Goal: Task Accomplishment & Management: Manage account settings

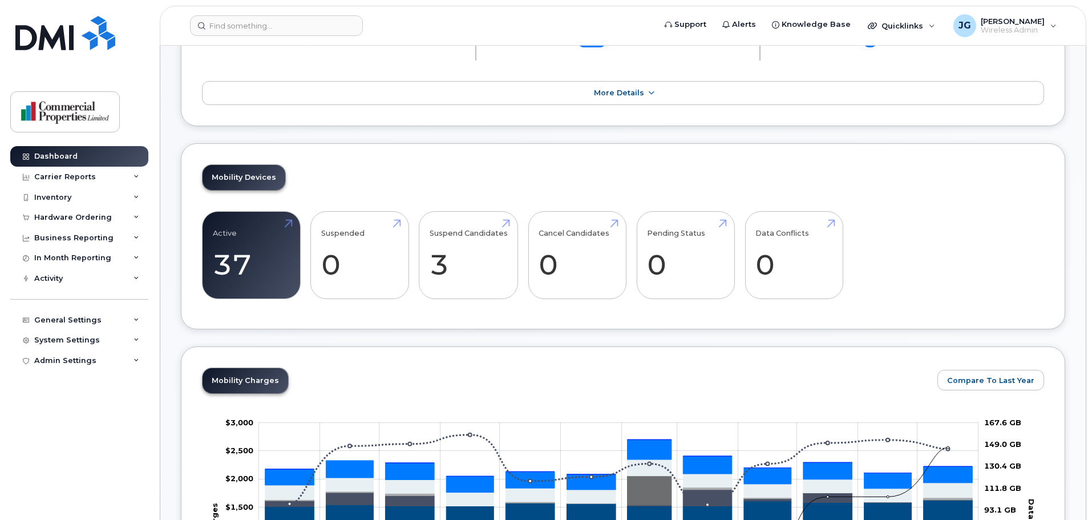
scroll to position [131, 0]
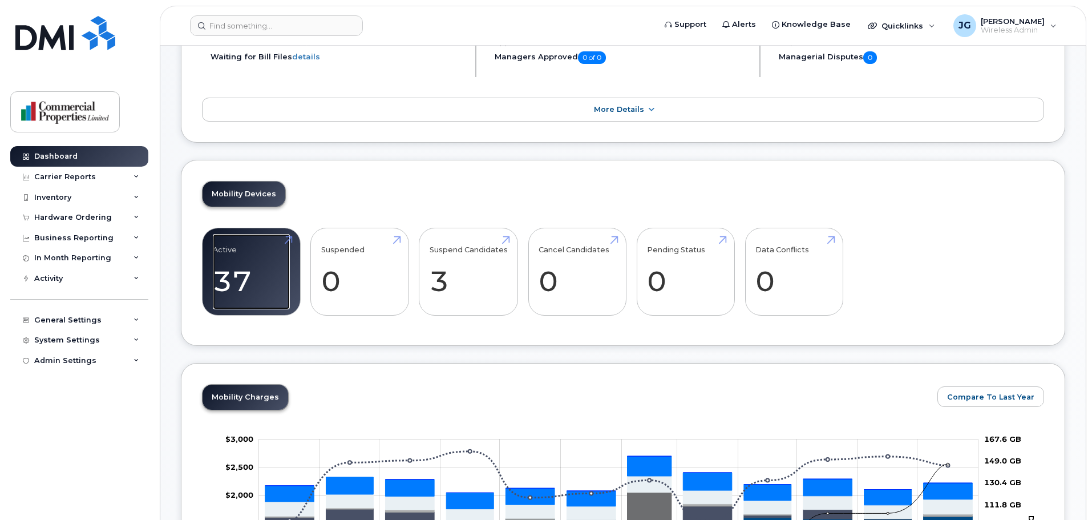
click at [248, 252] on link "Active 37 12%" at bounding box center [251, 271] width 77 height 75
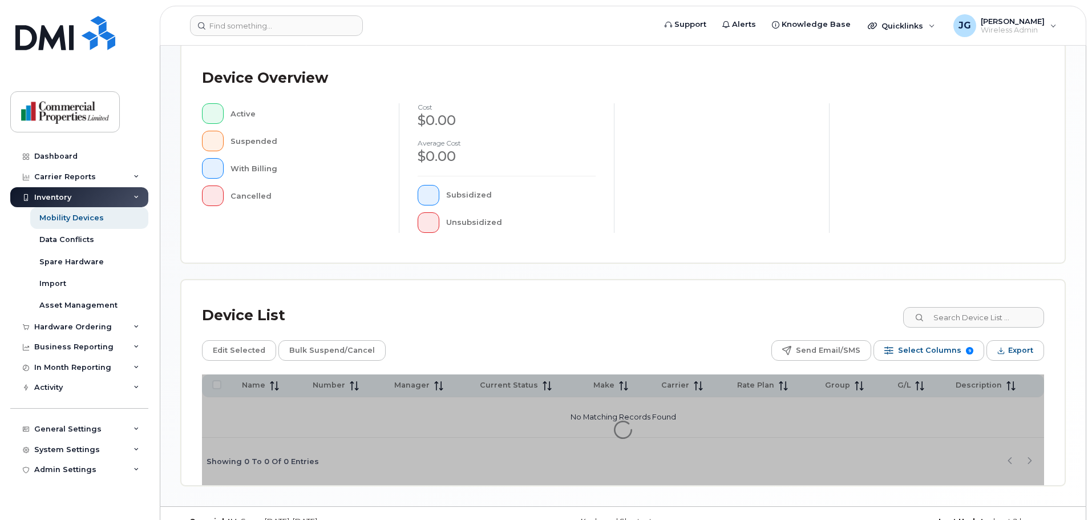
scroll to position [265, 0]
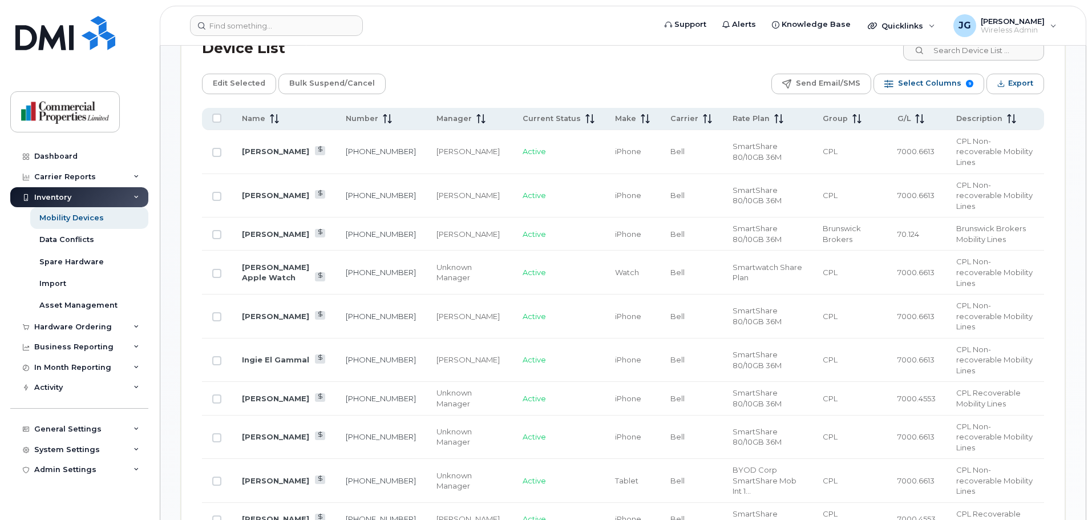
scroll to position [548, 0]
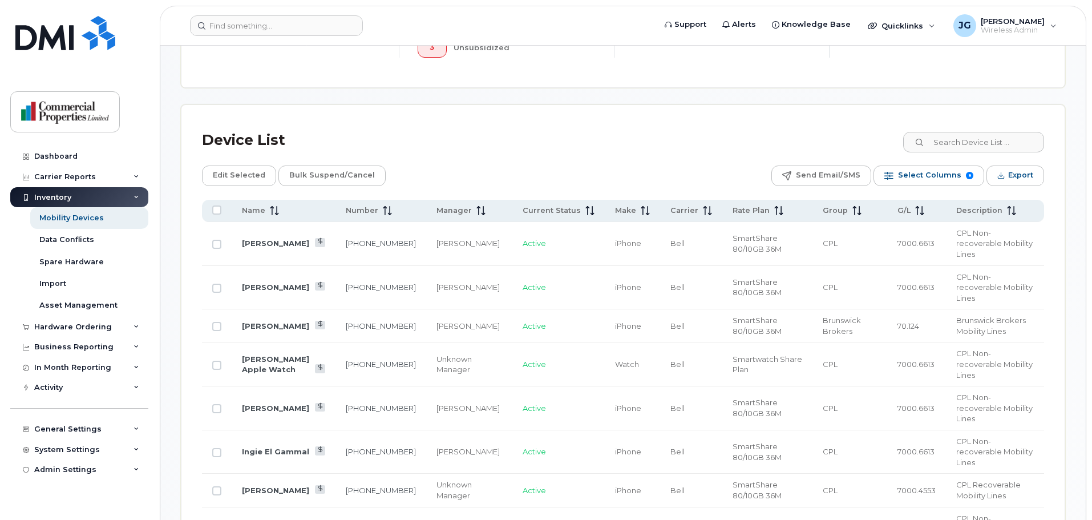
scroll to position [494, 0]
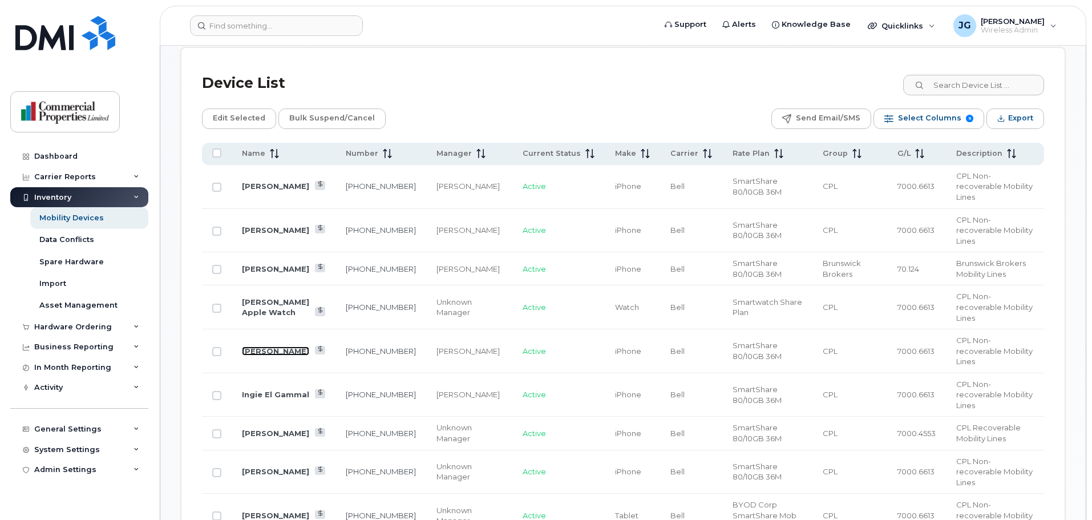
click at [252, 346] on link "Susan Baxter" at bounding box center [275, 350] width 67 height 9
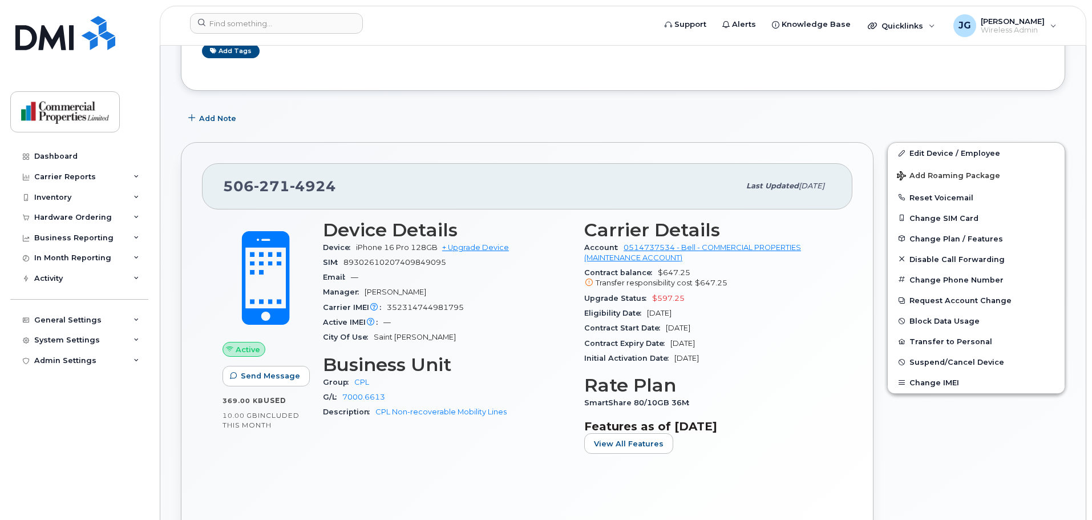
scroll to position [206, 0]
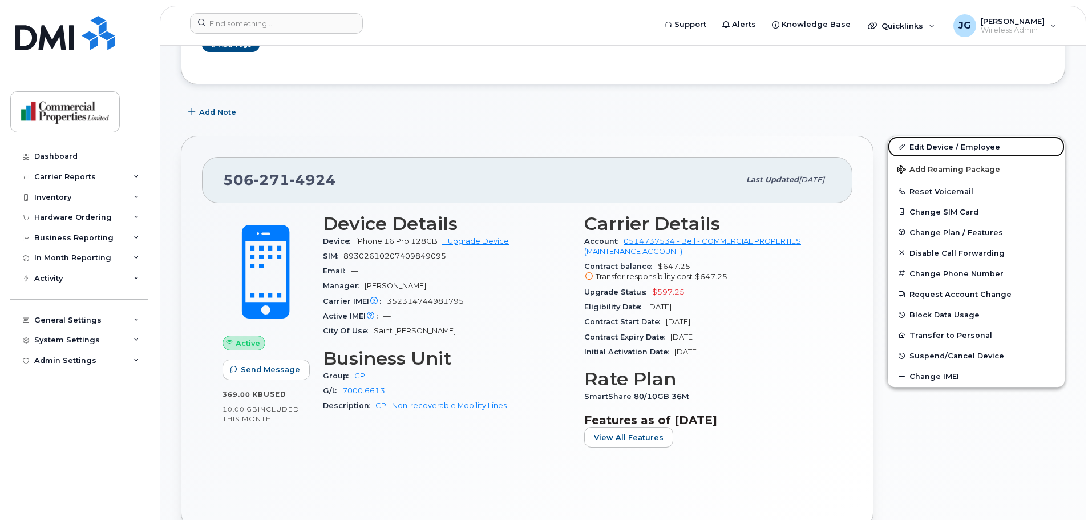
click at [913, 146] on link "Edit Device / Employee" at bounding box center [976, 146] width 177 height 21
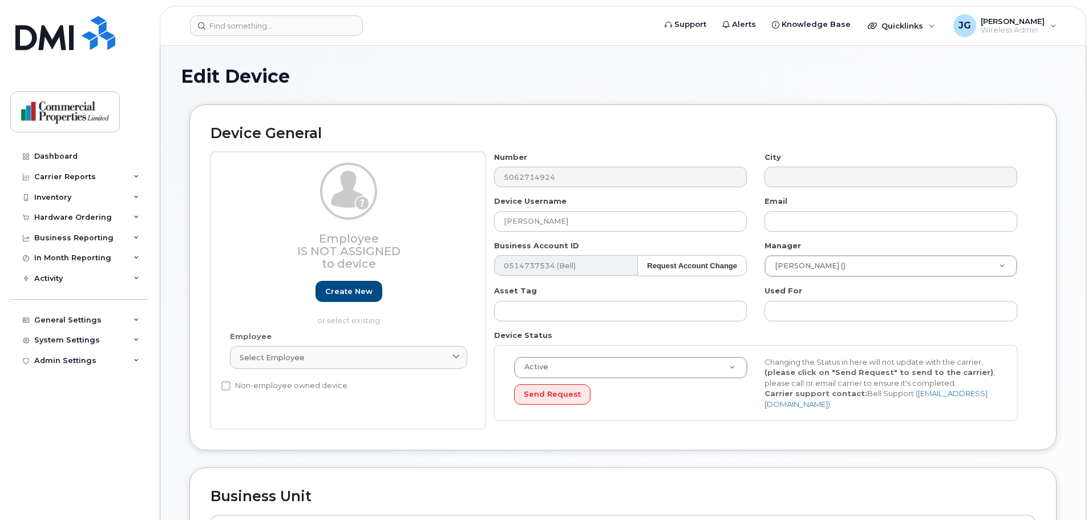
select select "4566309"
select select "4566312"
select select "4566315"
drag, startPoint x: 578, startPoint y: 227, endPoint x: 233, endPoint y: 245, distance: 346.2
click at [233, 245] on div "Employee Is not assigned to device Create new or select existing Employee Selec…" at bounding box center [623, 291] width 825 height 278
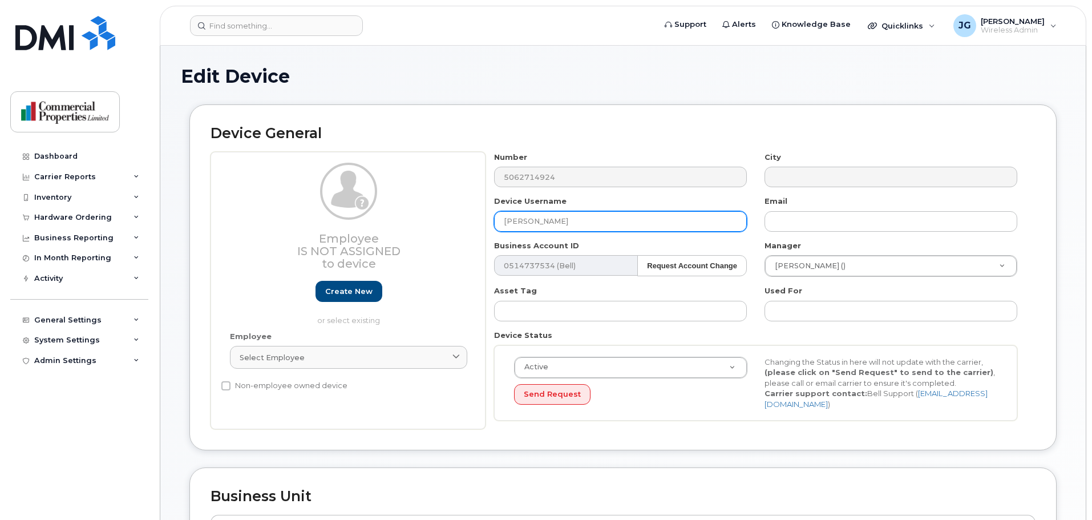
type input "Ricky Hickey"
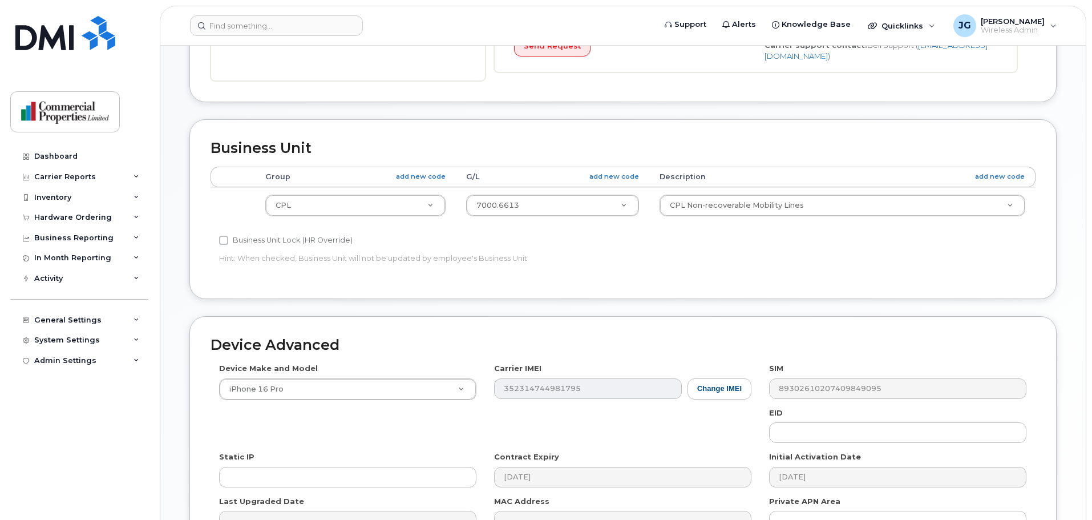
scroll to position [484, 0]
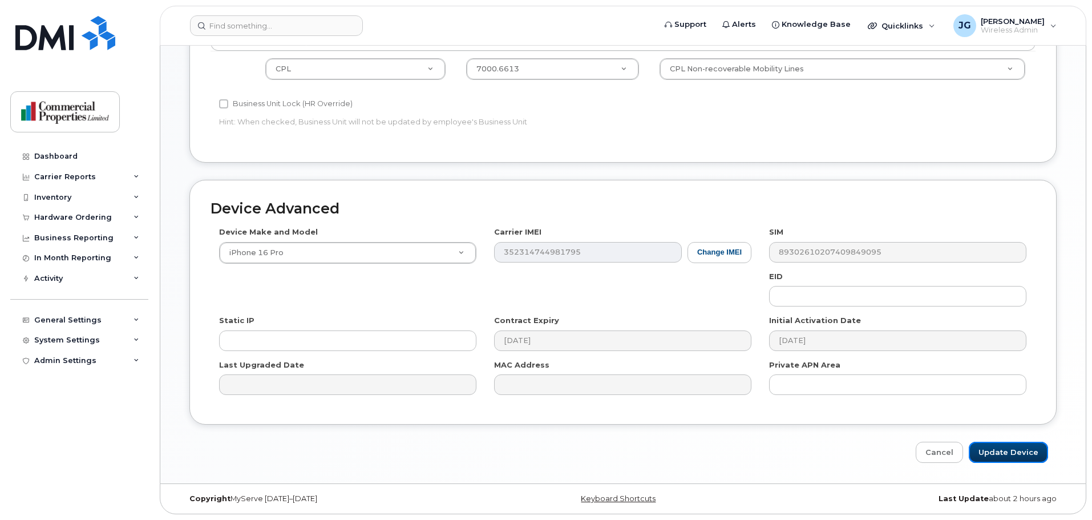
click at [1015, 453] on input "Update Device" at bounding box center [1008, 452] width 79 height 21
type input "Saving..."
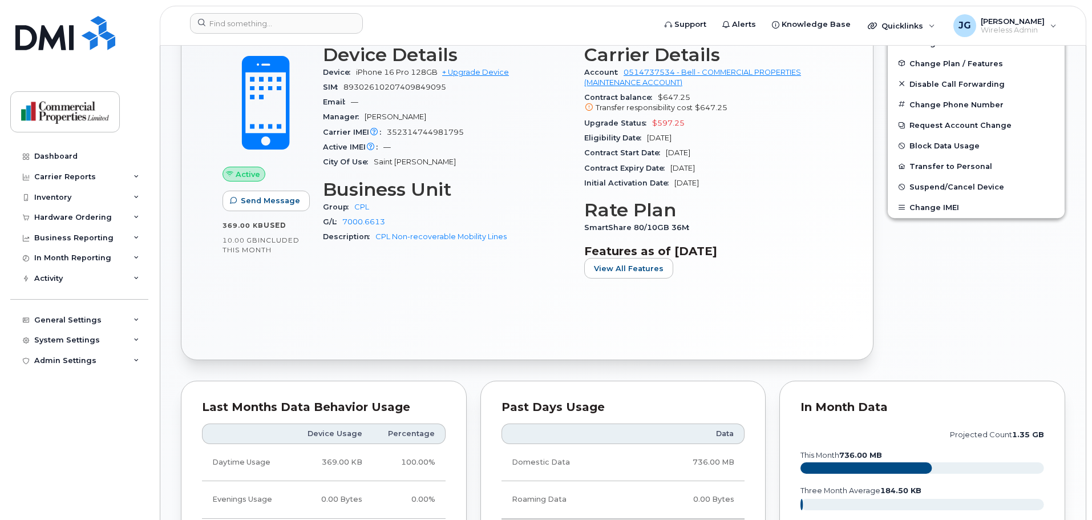
scroll to position [306, 0]
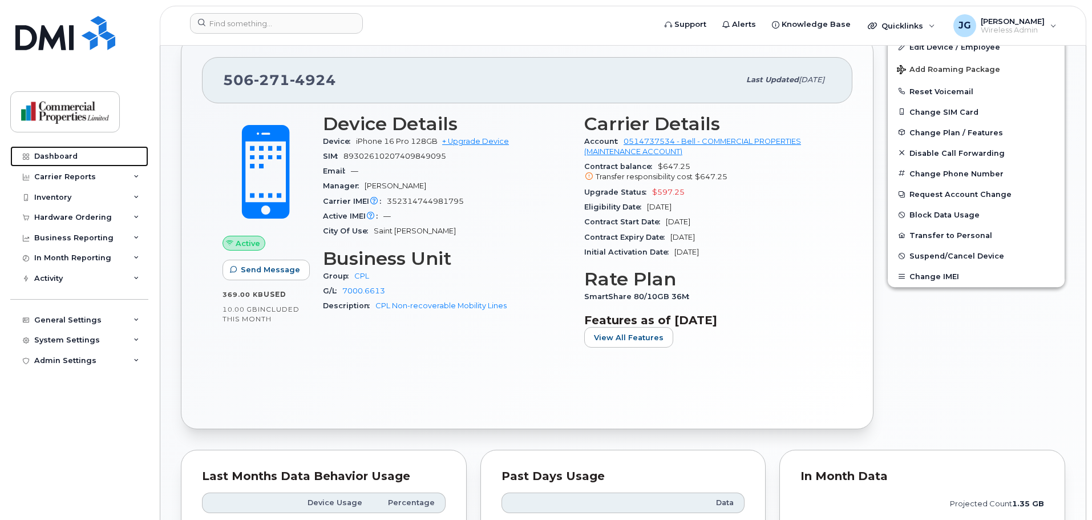
click at [84, 155] on link "Dashboard" at bounding box center [79, 156] width 138 height 21
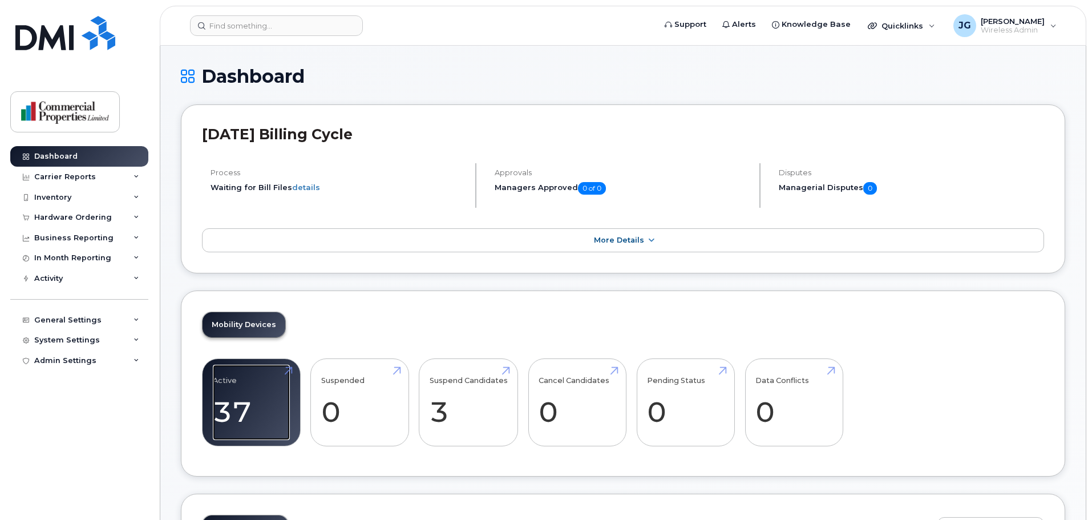
click at [240, 386] on link "Active 37 12%" at bounding box center [251, 402] width 77 height 75
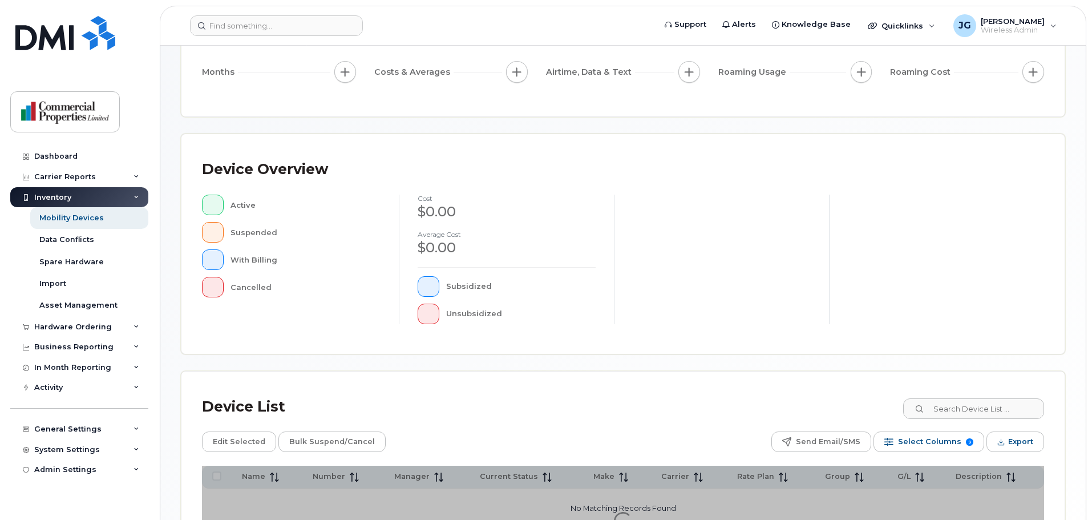
scroll to position [265, 0]
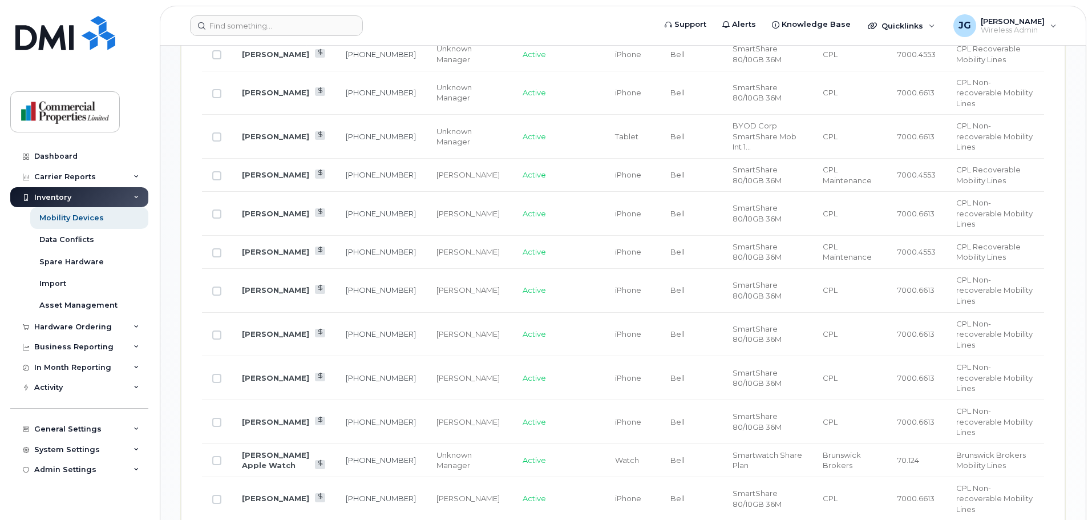
scroll to position [873, 0]
click at [356, 373] on link "[PHONE_NUMBER]" at bounding box center [381, 377] width 70 height 9
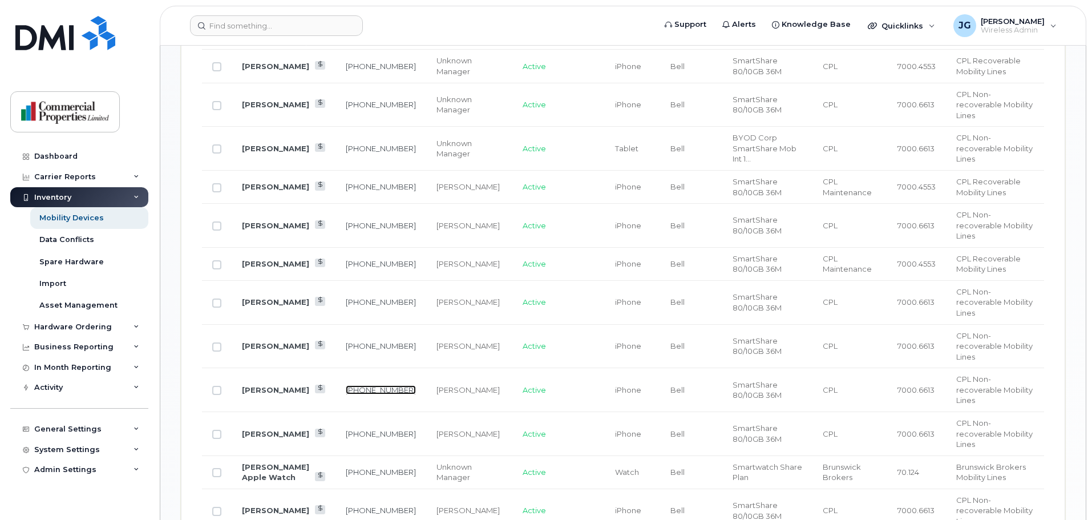
scroll to position [861, 0]
click at [261, 385] on link "[PERSON_NAME]" at bounding box center [275, 389] width 67 height 9
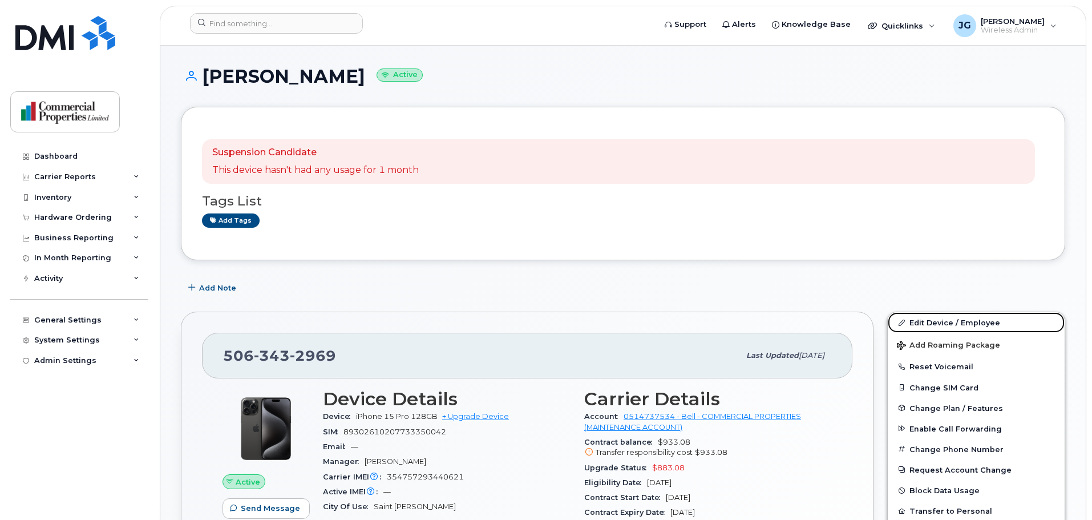
click at [913, 327] on link "Edit Device / Employee" at bounding box center [976, 322] width 177 height 21
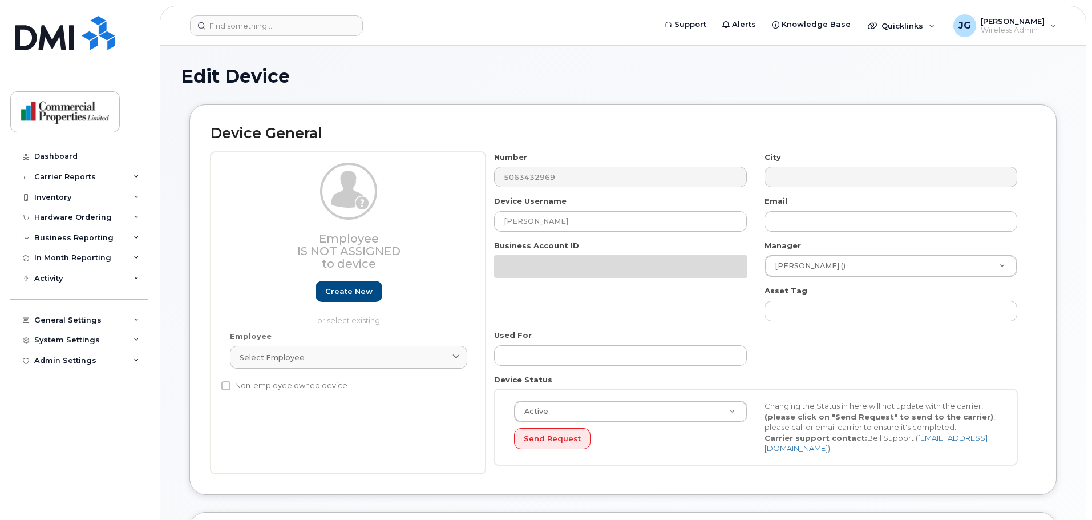
select select "4566309"
select select "4566312"
select select "4566315"
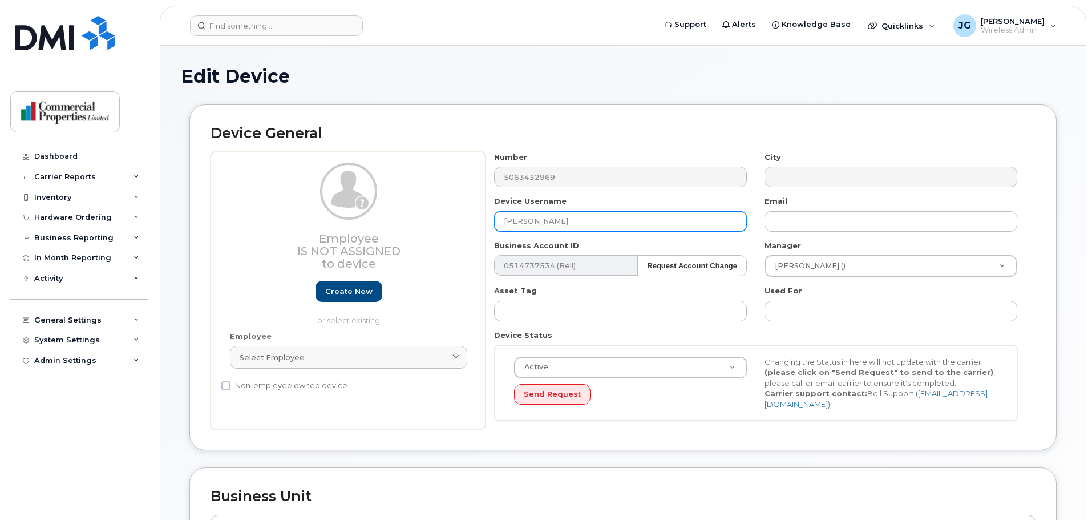
drag, startPoint x: 605, startPoint y: 229, endPoint x: 292, endPoint y: 220, distance: 313.3
click at [292, 220] on div "Employee Is not assigned to device Create new or select existing Employee Selec…" at bounding box center [623, 291] width 825 height 278
click at [553, 226] on input "Kathryn" at bounding box center [620, 221] width 253 height 21
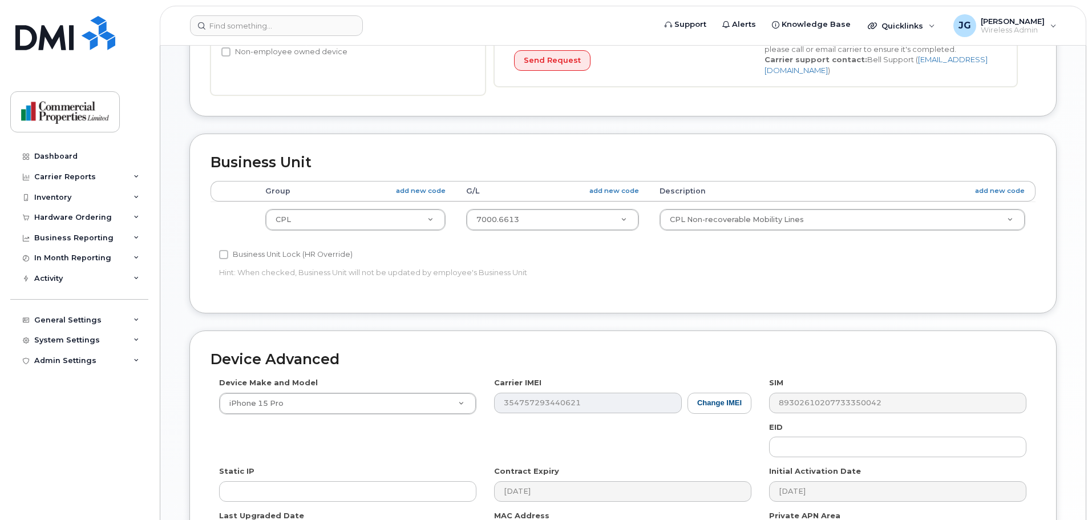
scroll to position [484, 0]
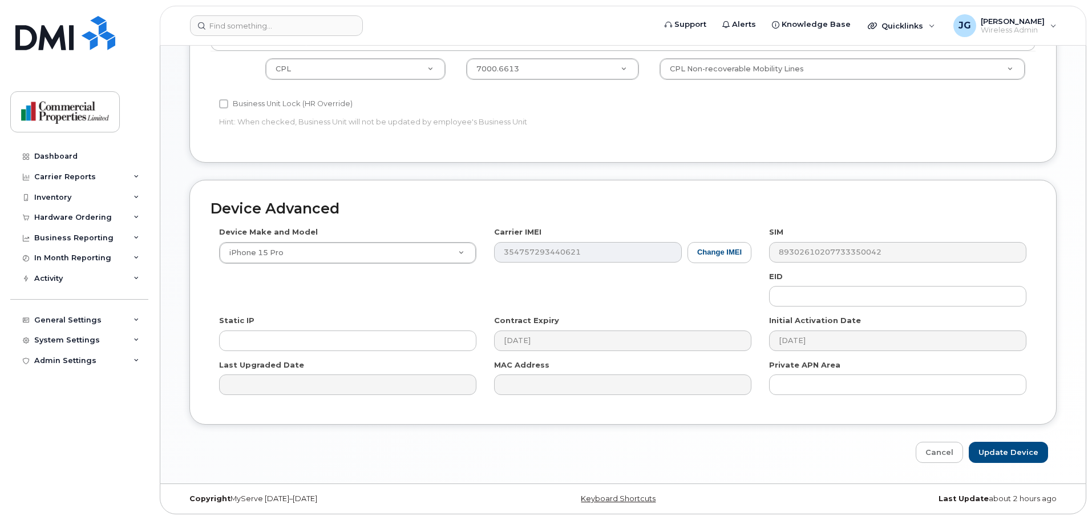
type input "[PERSON_NAME]"
click at [1028, 455] on input "Update Device" at bounding box center [1008, 452] width 79 height 21
type input "Saving..."
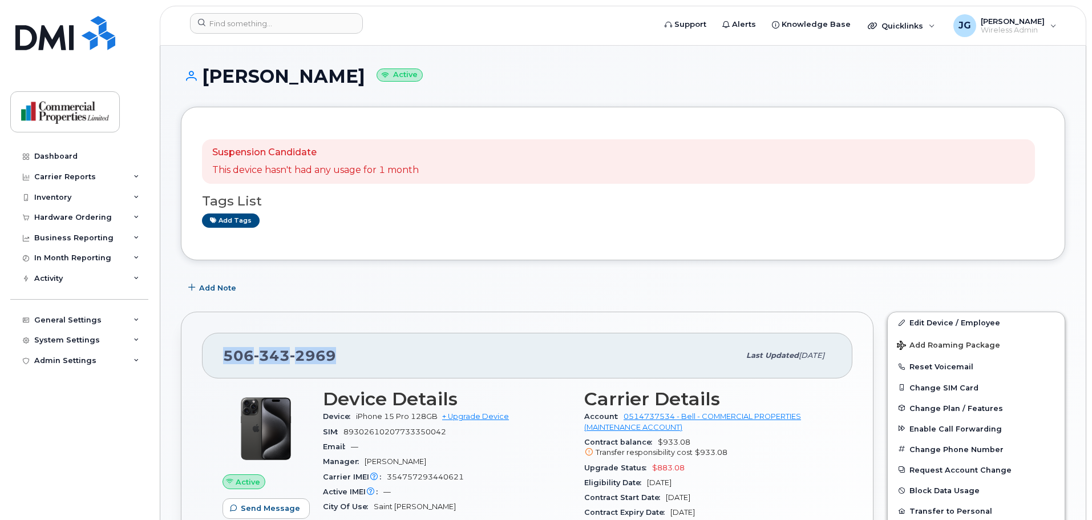
drag, startPoint x: 335, startPoint y: 351, endPoint x: 195, endPoint y: 347, distance: 139.8
click at [195, 347] on div "506 343 2969 Last updated Aug 14, 2025 Active Send Message 0.00 Bytes  used 10.…" at bounding box center [527, 507] width 693 height 393
copy span "506 343 2969"
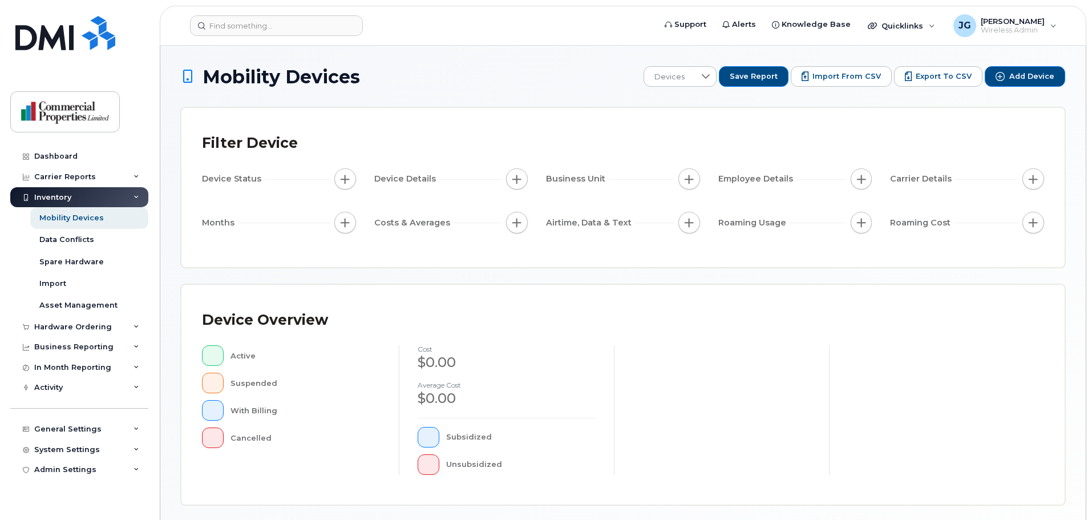
scroll to position [265, 0]
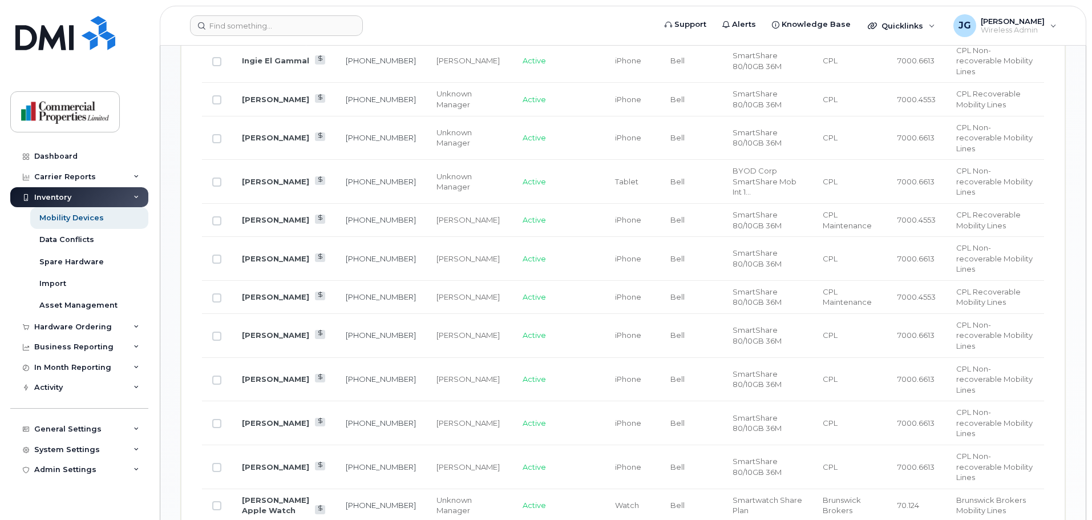
scroll to position [826, 0]
drag, startPoint x: 337, startPoint y: 308, endPoint x: 359, endPoint y: 318, distance: 23.7
click at [359, 403] on td "506-343-2969" at bounding box center [380, 425] width 91 height 44
copy link "506-343-2969"
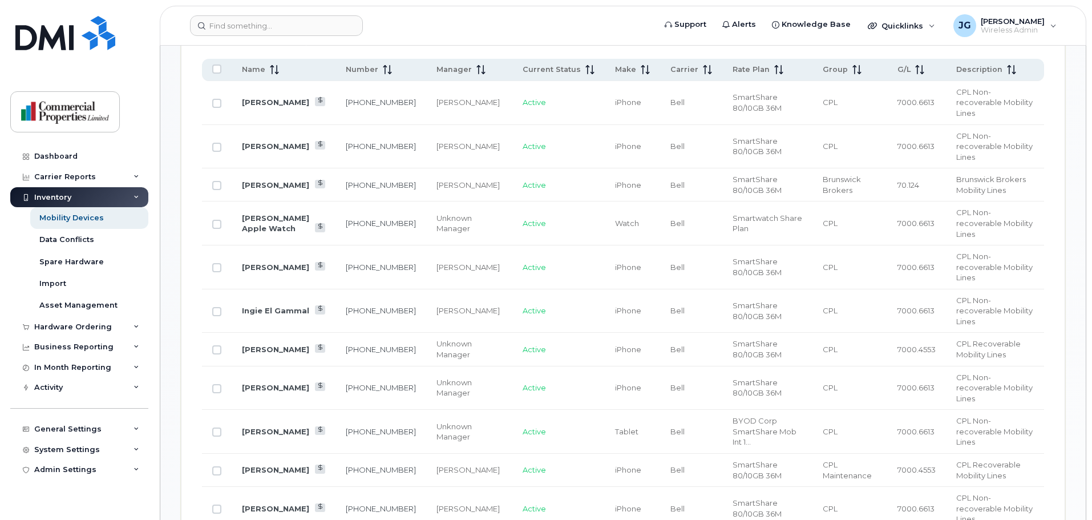
scroll to position [577, 0]
drag, startPoint x: 365, startPoint y: 234, endPoint x: 338, endPoint y: 226, distance: 28.5
click at [338, 246] on td "506-271-4924" at bounding box center [380, 268] width 91 height 44
copy link "506-271-4924"
click at [492, 11] on header "Support Alerts Knowledge Base Quicklinks Suspend / Cancel Device Change SIM Car…" at bounding box center [623, 26] width 926 height 40
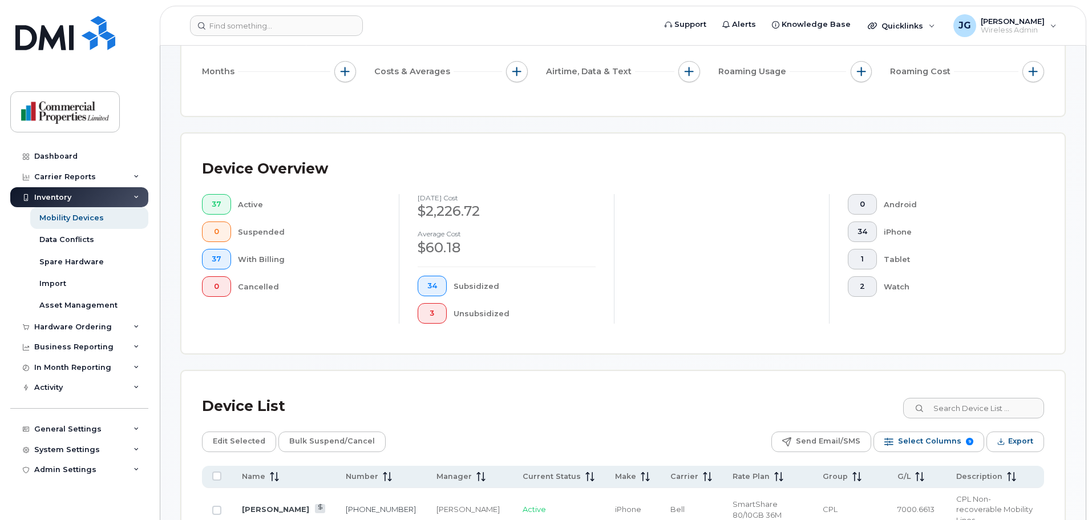
scroll to position [0, 0]
